Goal: Task Accomplishment & Management: Use online tool/utility

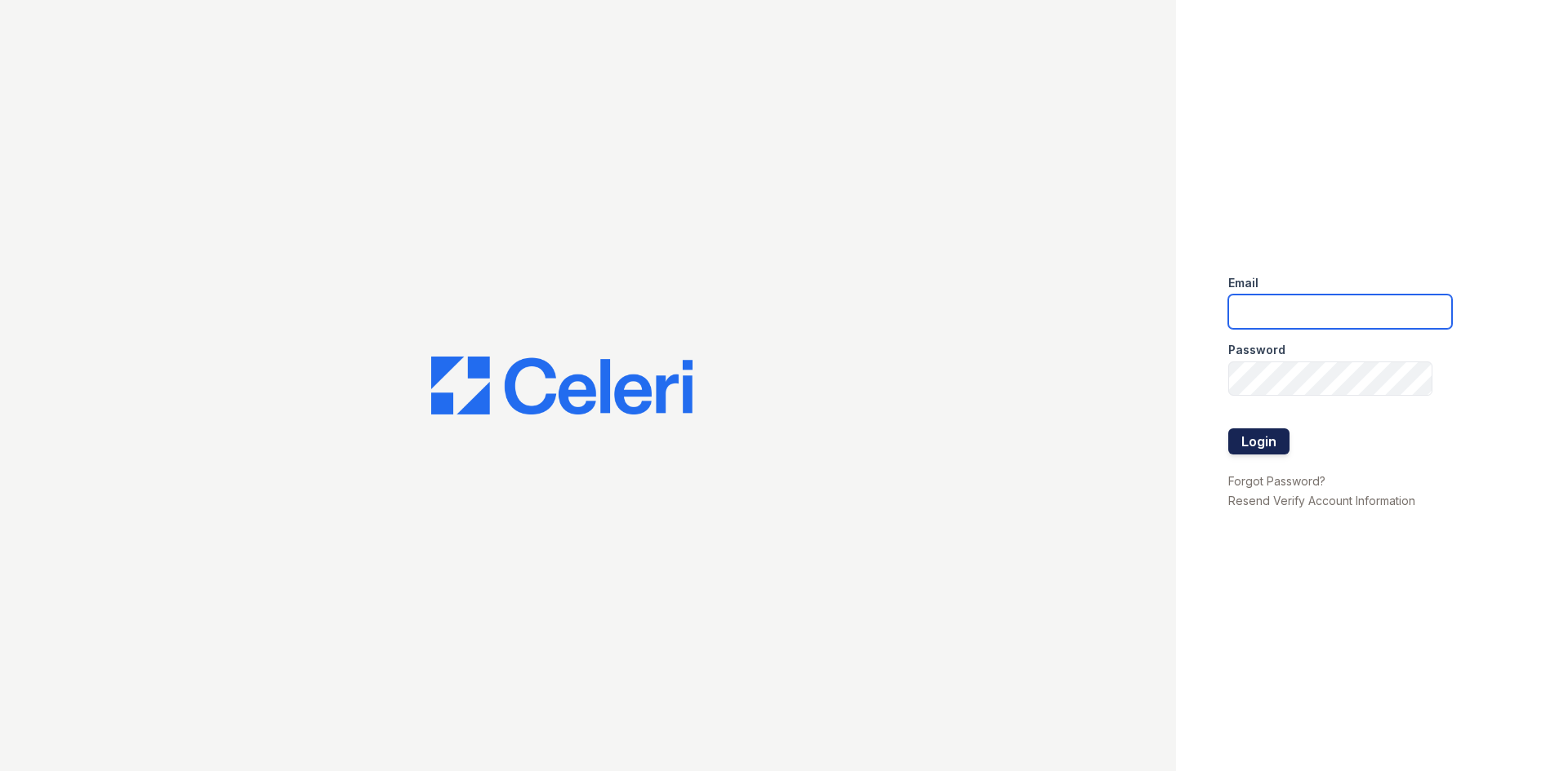
type input "alexis@redwood-property.com"
click at [1241, 444] on button "Login" at bounding box center [1258, 441] width 61 height 26
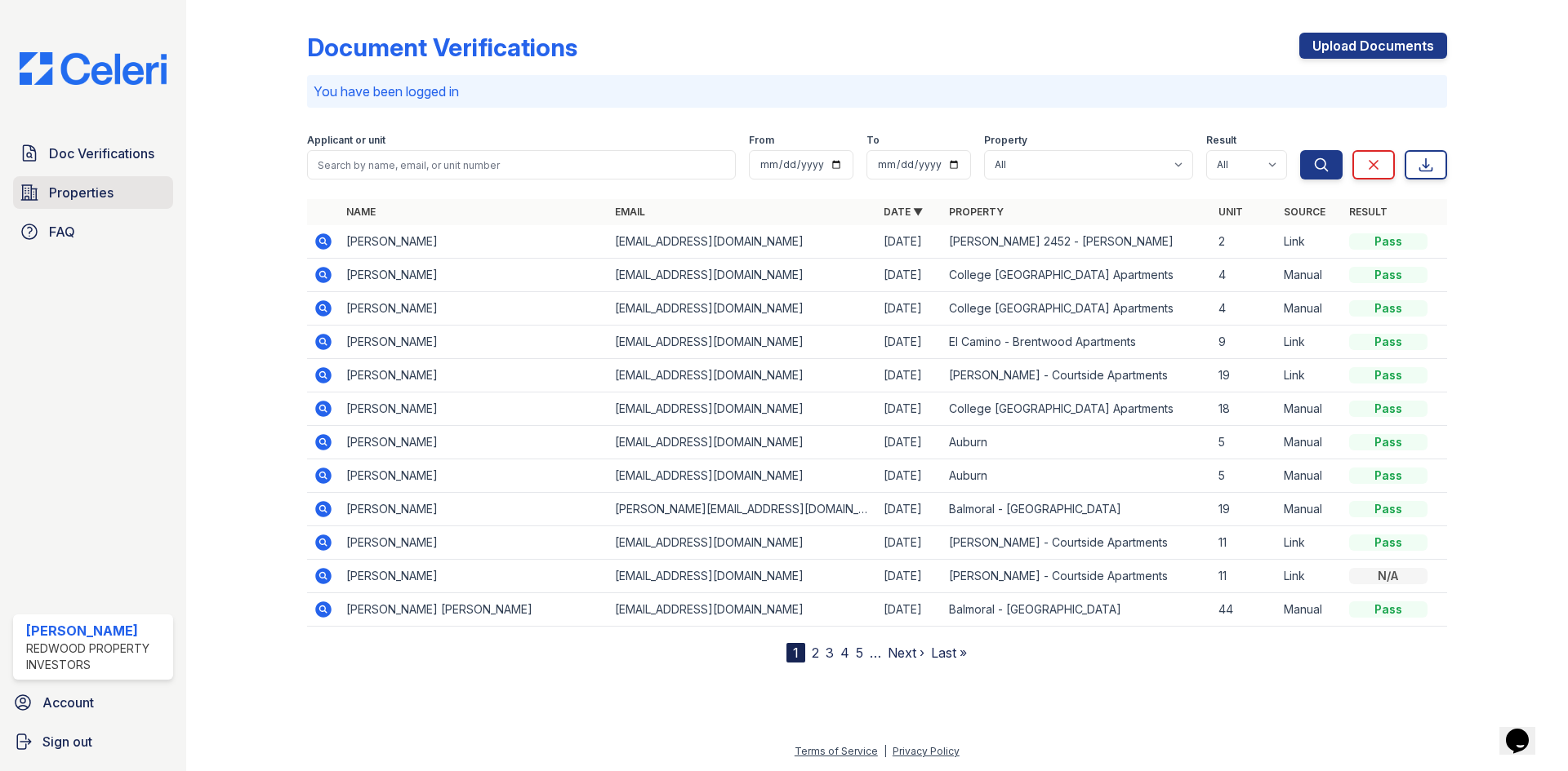
click at [106, 198] on span "Properties" at bounding box center [81, 192] width 64 height 19
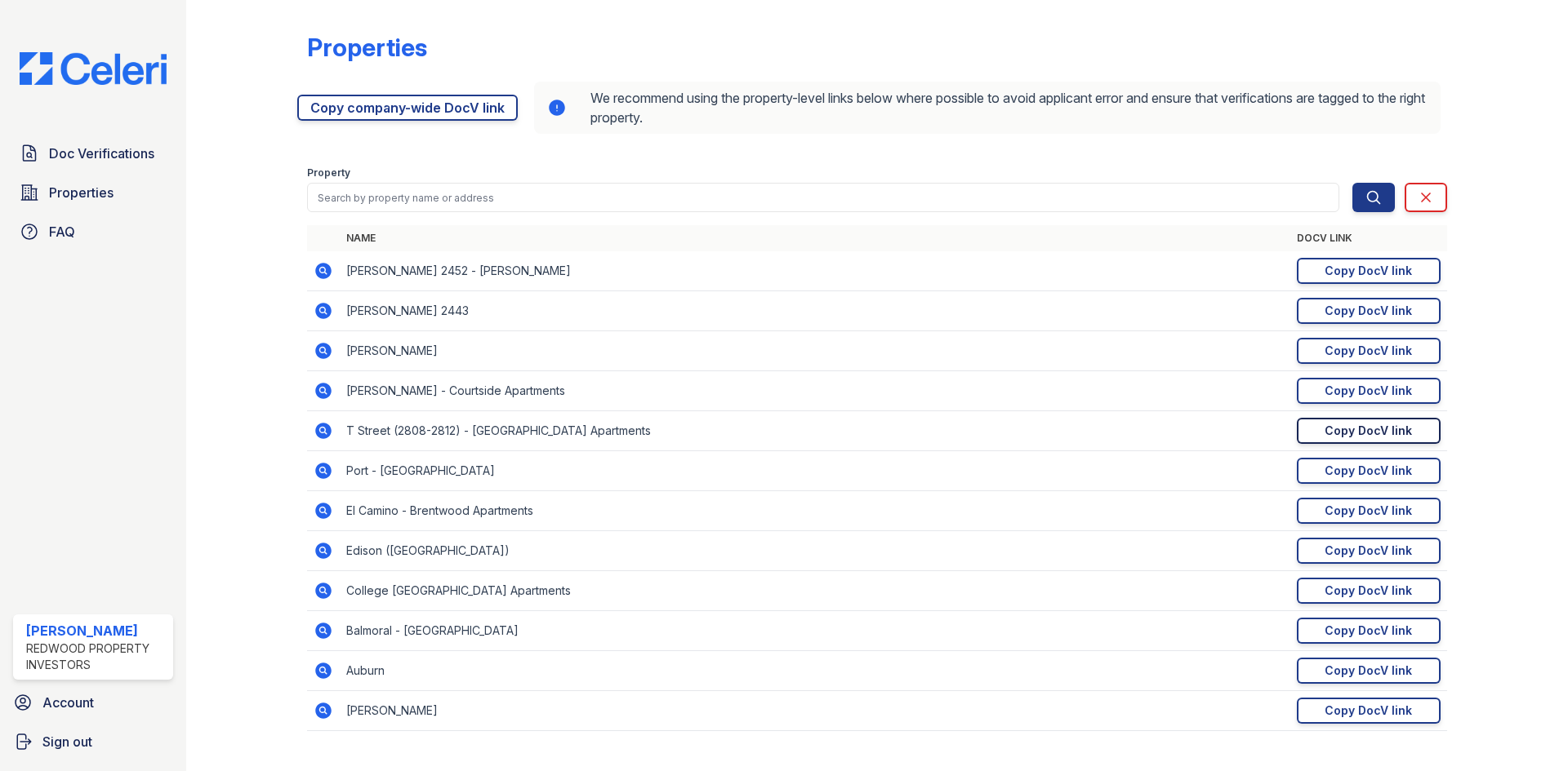
click at [1368, 425] on div "Copy DocV link" at bounding box center [1368, 431] width 88 height 17
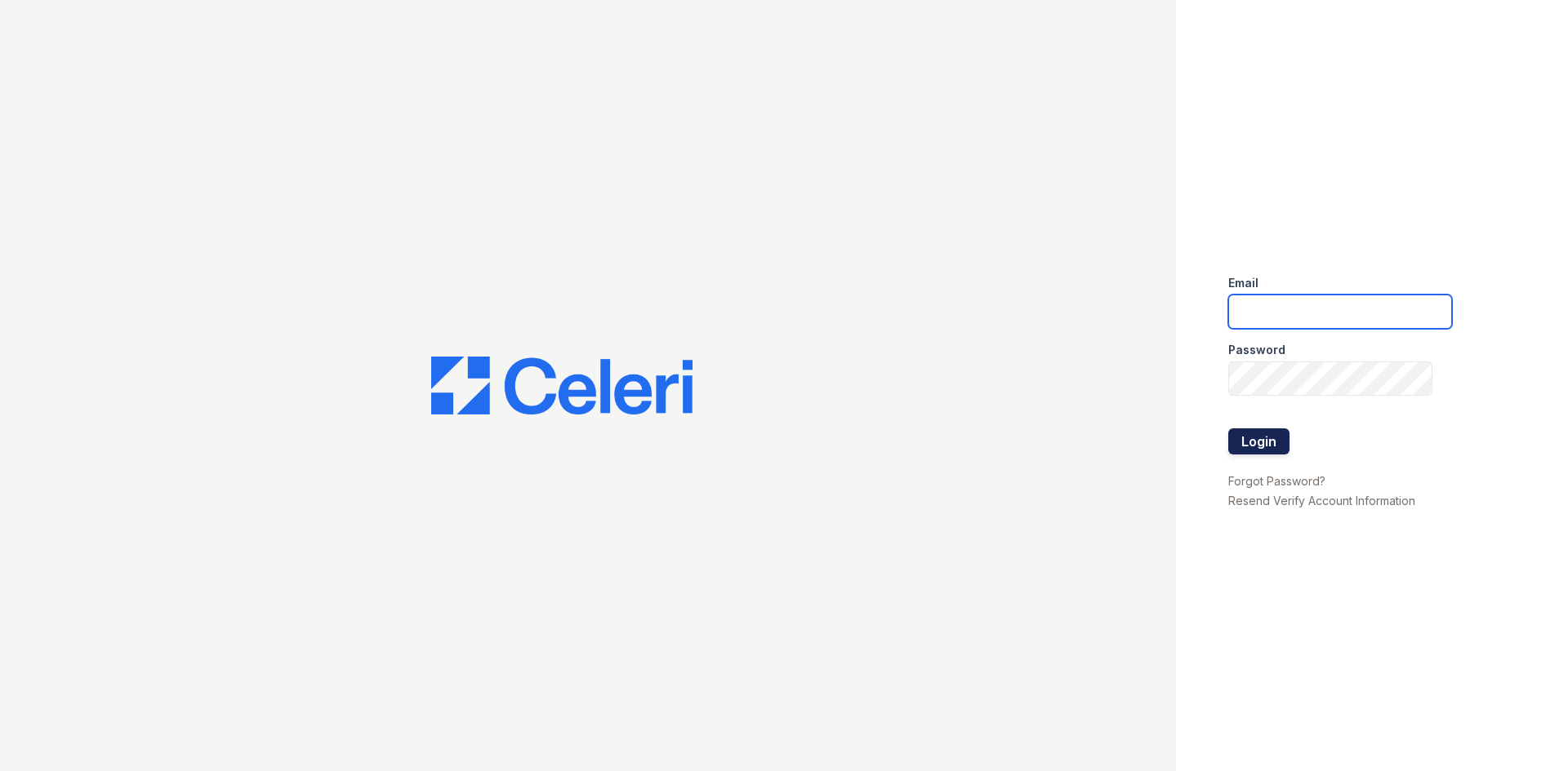
type input "alexis@redwood-property.com"
click at [1268, 438] on button "Login" at bounding box center [1258, 441] width 61 height 26
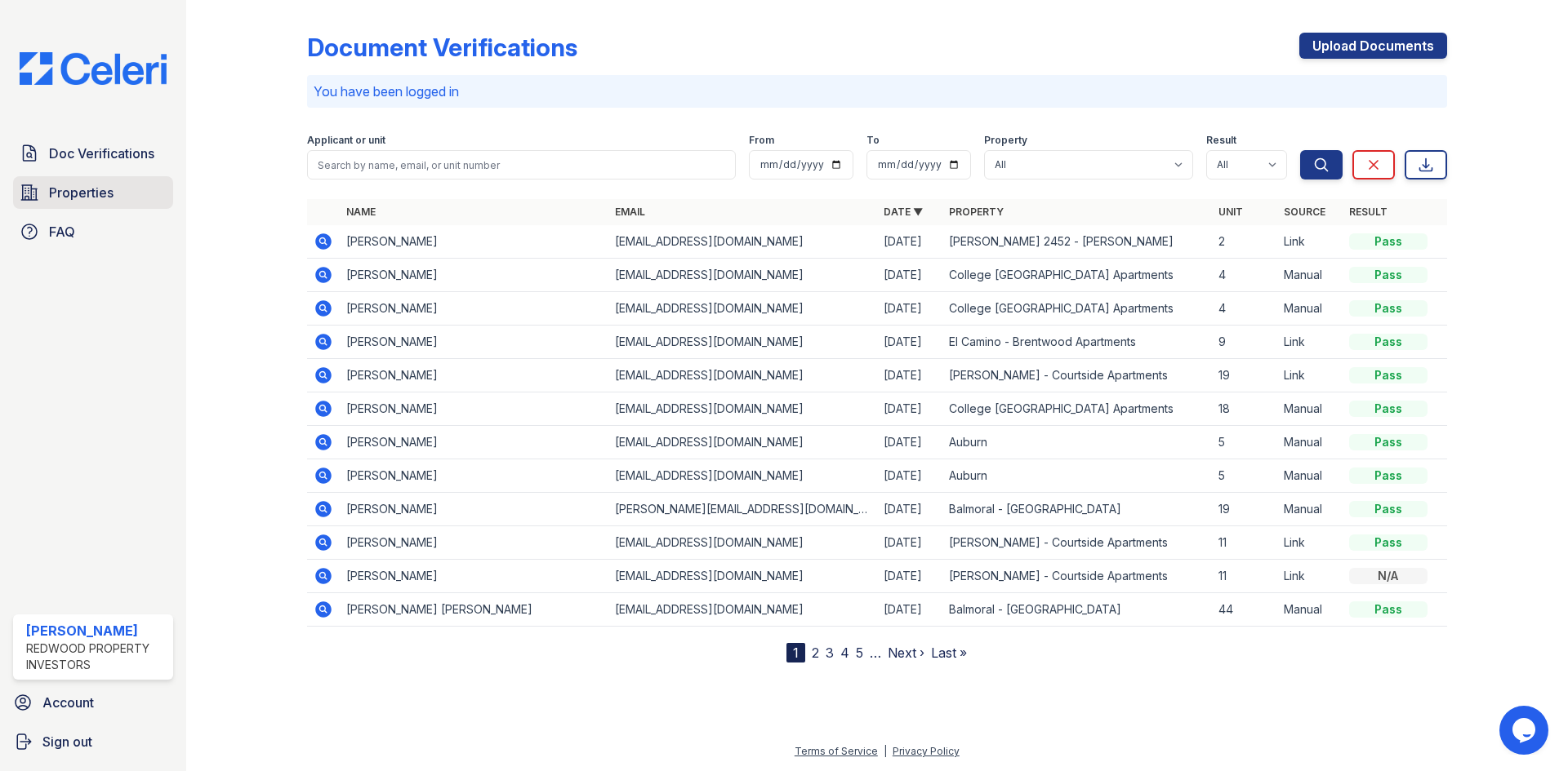
click at [102, 194] on span "Properties" at bounding box center [81, 192] width 64 height 19
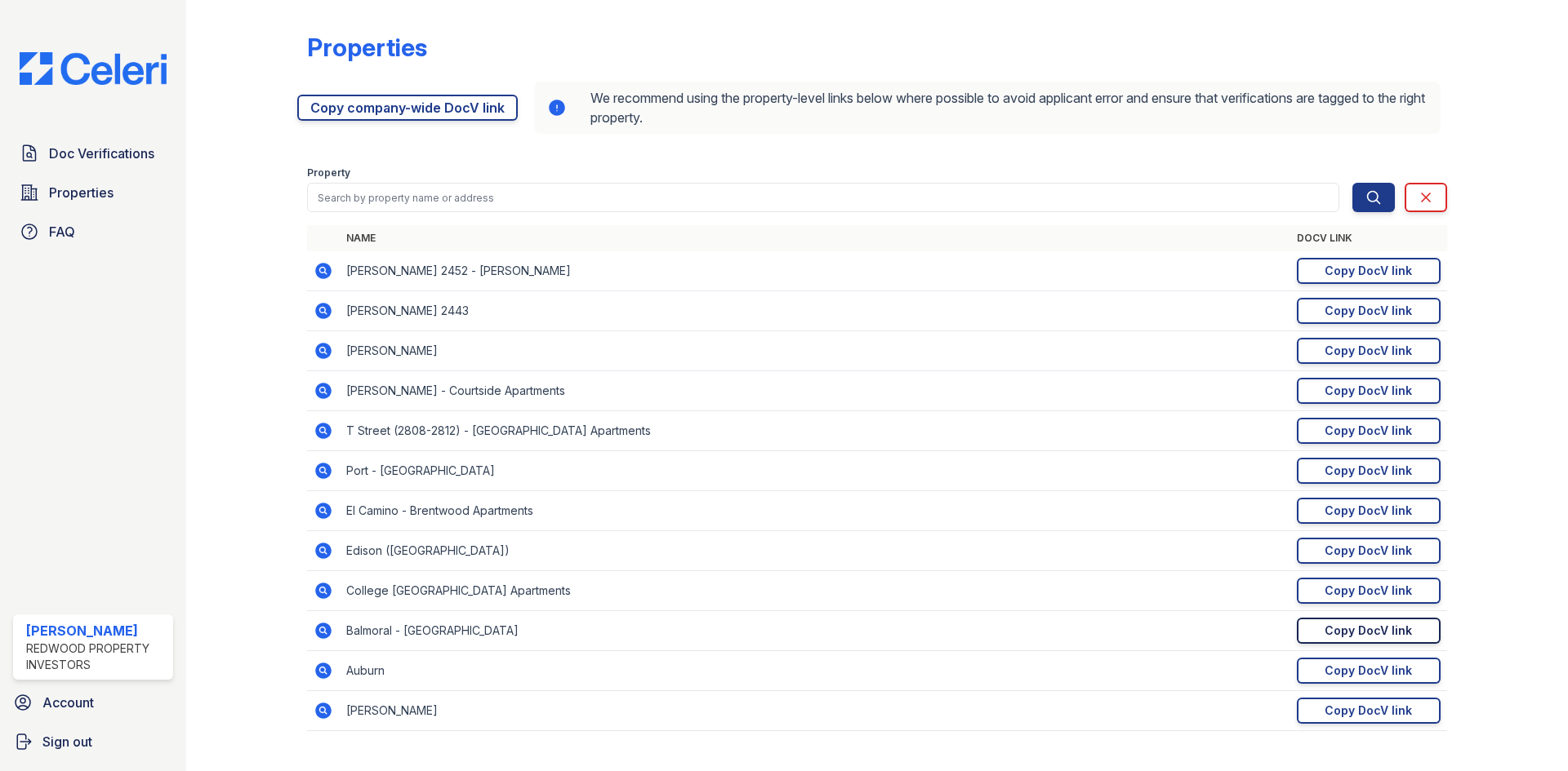
click at [1333, 626] on div "Copy DocV link" at bounding box center [1368, 631] width 88 height 17
